Goal: Find specific page/section: Find specific page/section

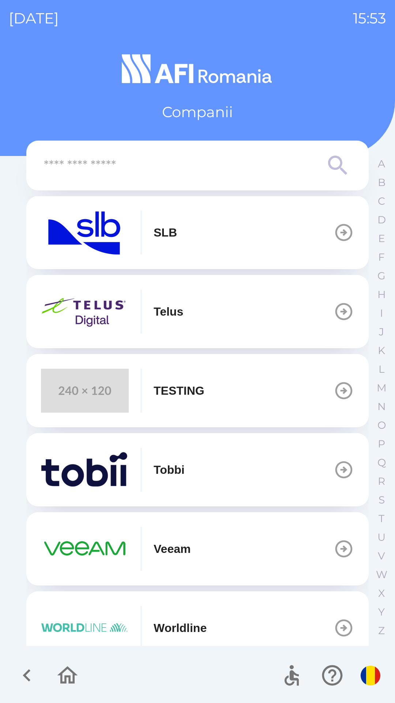
scroll to position [414, 0]
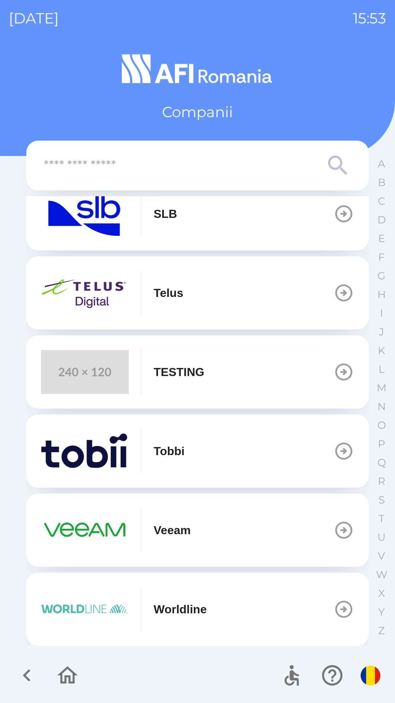
click at [67, 585] on button "Worldline" at bounding box center [197, 609] width 343 height 73
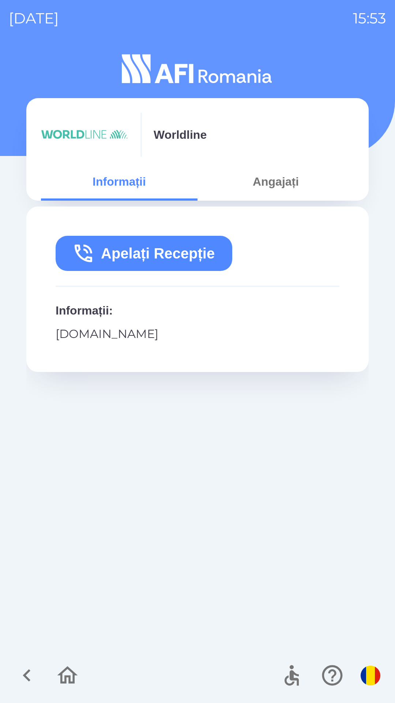
click at [22, 674] on icon "button" at bounding box center [27, 675] width 25 height 25
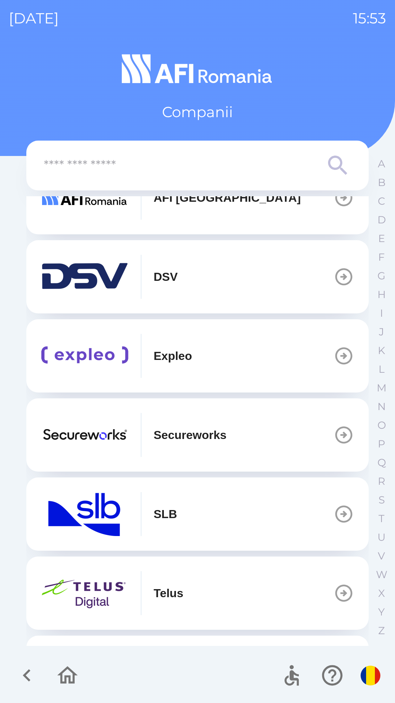
scroll to position [414, 0]
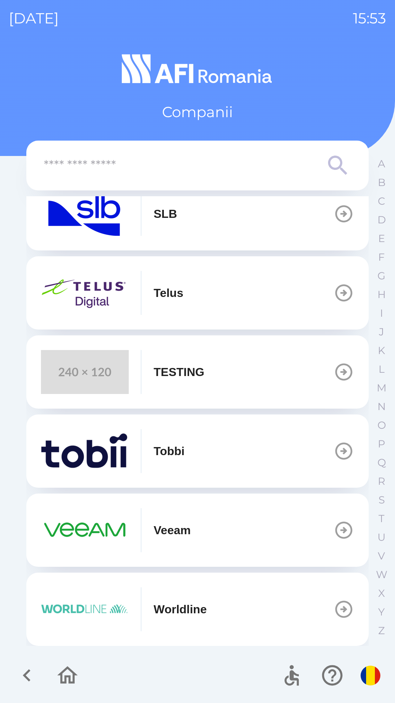
click at [207, 613] on p "Worldline" at bounding box center [180, 609] width 53 height 18
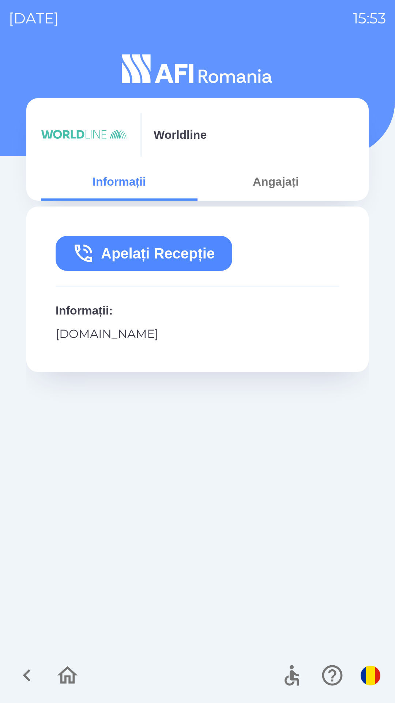
click at [120, 259] on button "Apelați Recepție" at bounding box center [144, 253] width 177 height 35
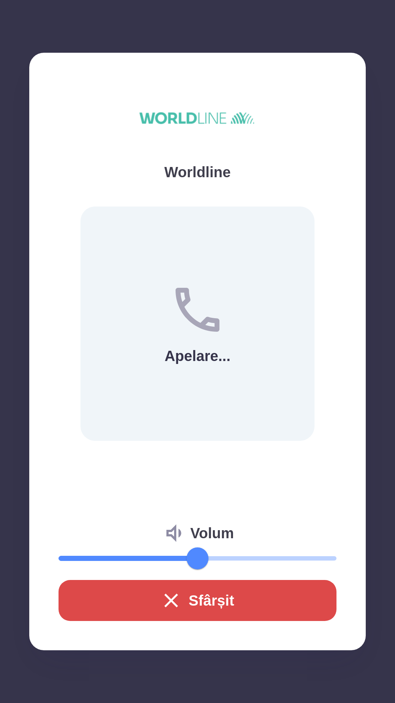
click at [143, 599] on button "Sfârșit" at bounding box center [198, 600] width 278 height 41
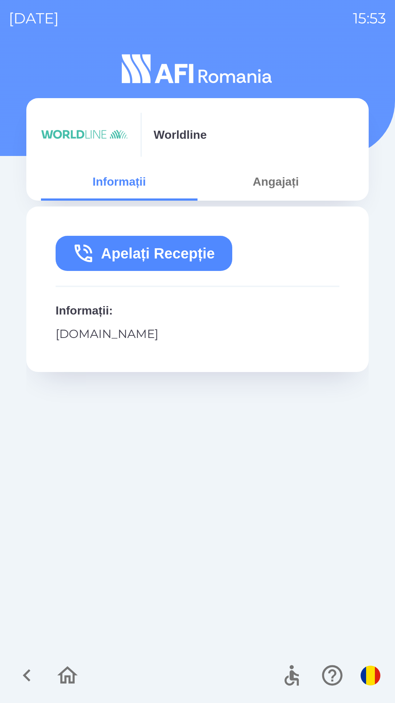
click at [148, 248] on button "Apelați Recepție" at bounding box center [144, 253] width 177 height 35
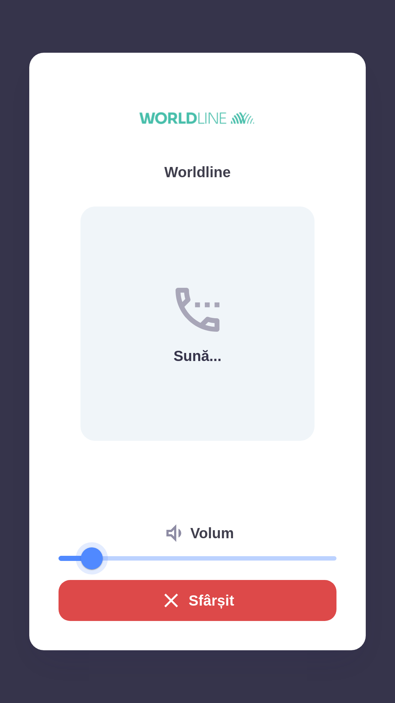
type input "**"
click at [258, 605] on button "Sfârșit" at bounding box center [198, 600] width 278 height 41
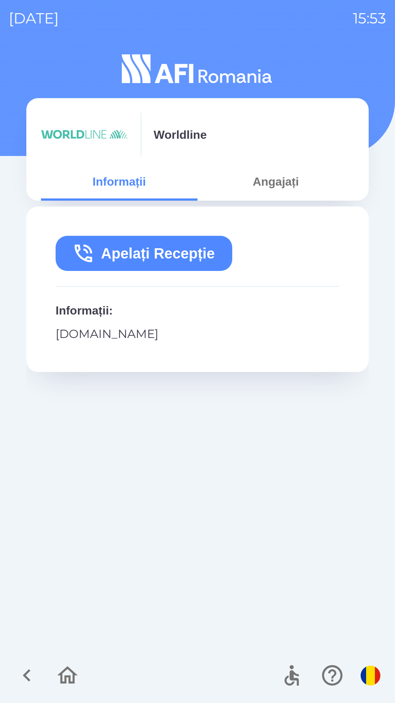
click at [277, 180] on button "Angajați" at bounding box center [276, 181] width 157 height 26
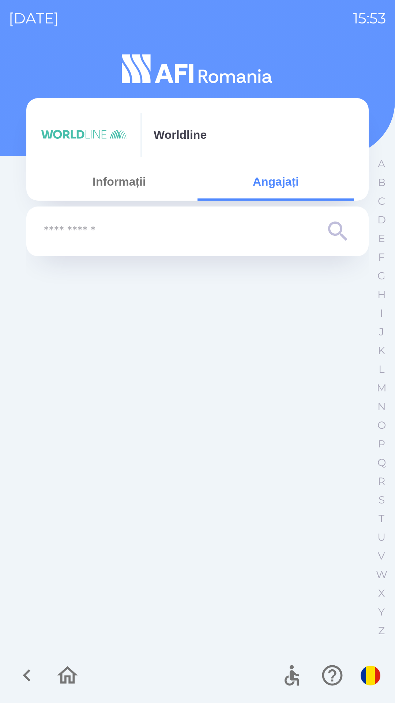
click at [161, 233] on input "text" at bounding box center [183, 231] width 278 height 20
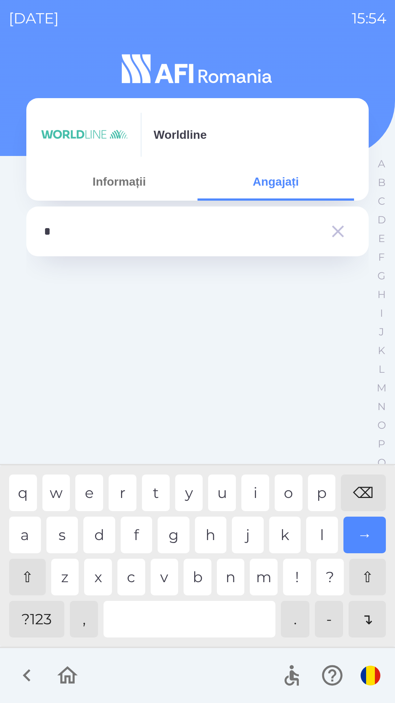
click at [29, 537] on div "a" at bounding box center [25, 535] width 32 height 37
click at [235, 590] on div "n" at bounding box center [231, 577] width 28 height 37
click at [98, 532] on div "d" at bounding box center [99, 535] width 32 height 37
type input "*****"
click at [225, 486] on div "u" at bounding box center [222, 492] width 28 height 37
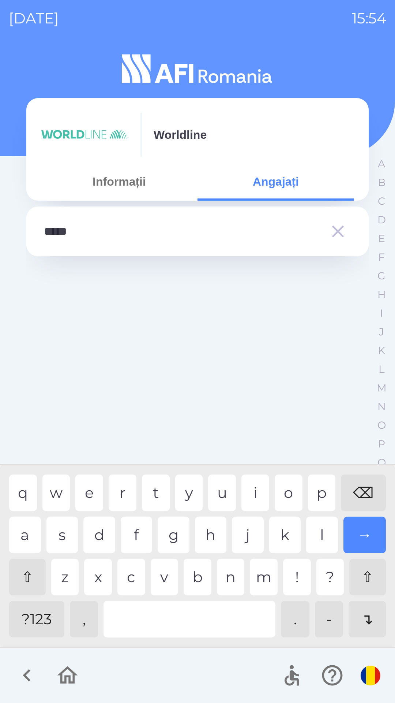
click at [359, 530] on div "→" at bounding box center [365, 535] width 43 height 37
click at [24, 677] on icon "button" at bounding box center [27, 675] width 25 height 25
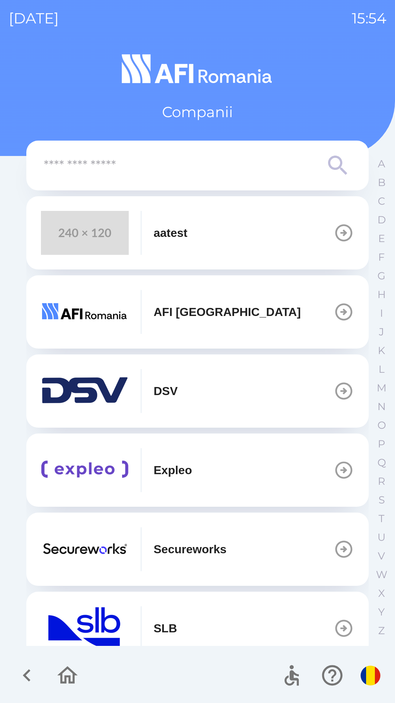
click at [29, 682] on icon "button" at bounding box center [27, 675] width 25 height 25
